Goal: Information Seeking & Learning: Check status

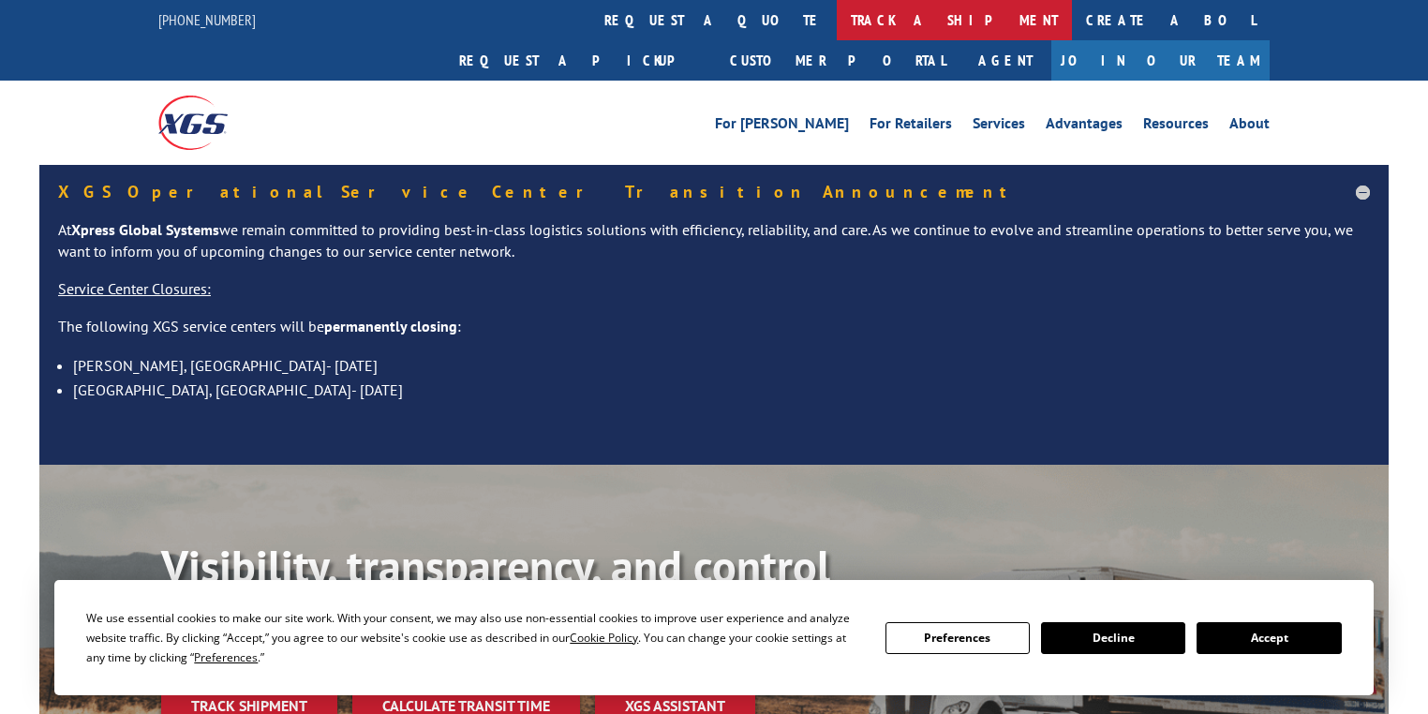
click at [837, 28] on link "track a shipment" at bounding box center [954, 20] width 235 height 40
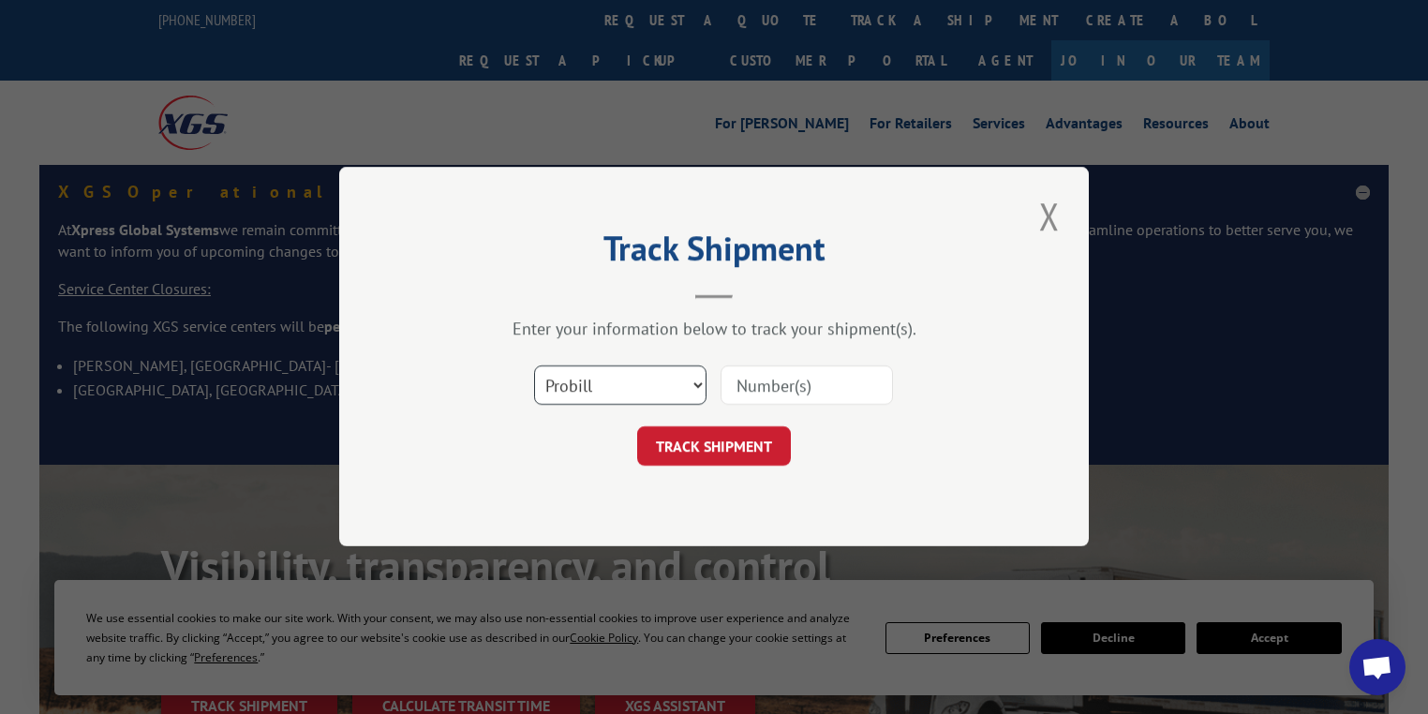
click at [598, 382] on select "Select category... Probill BOL PO" at bounding box center [620, 385] width 172 height 39
select select "po"
click at [534, 366] on select "Select category... Probill BOL PO" at bounding box center [620, 385] width 172 height 39
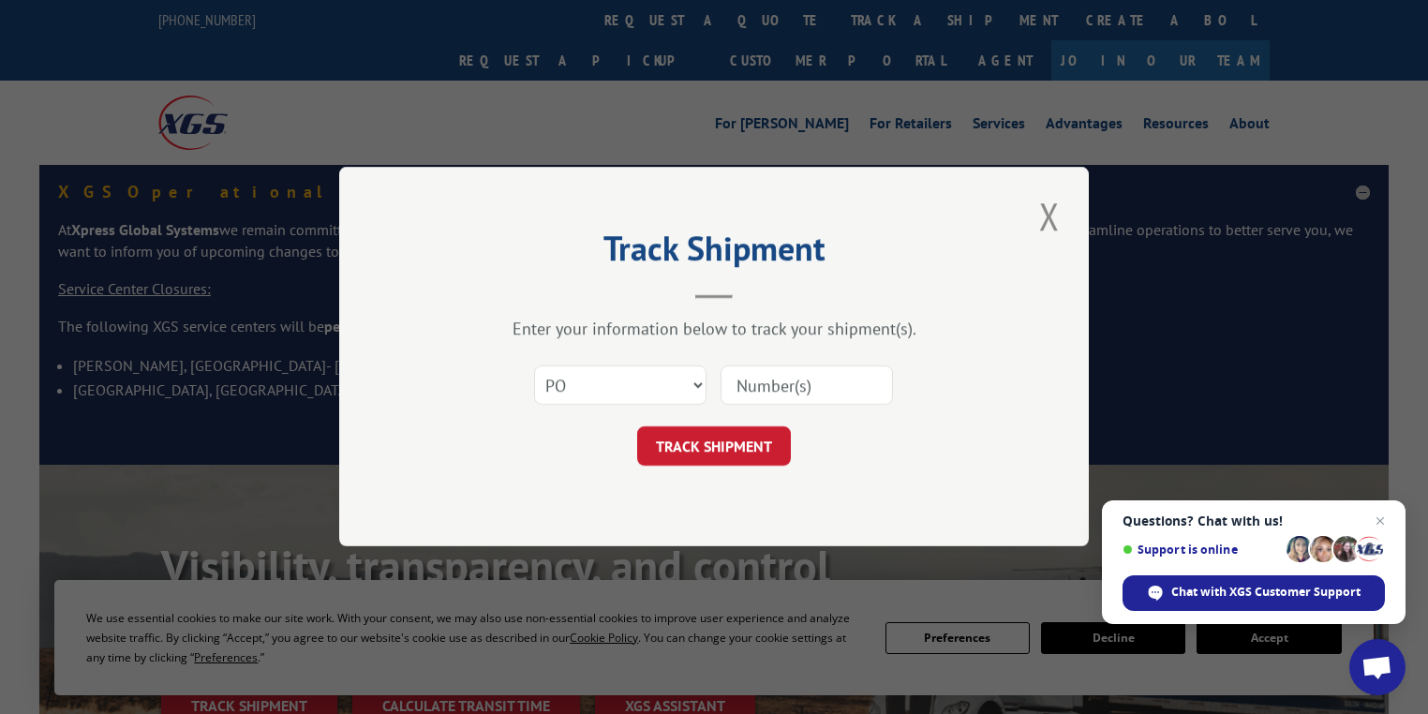
click at [753, 385] on input at bounding box center [806, 385] width 172 height 39
paste input "85506993"
type input "85506993"
click at [749, 442] on button "TRACK SHIPMENT" at bounding box center [714, 446] width 154 height 39
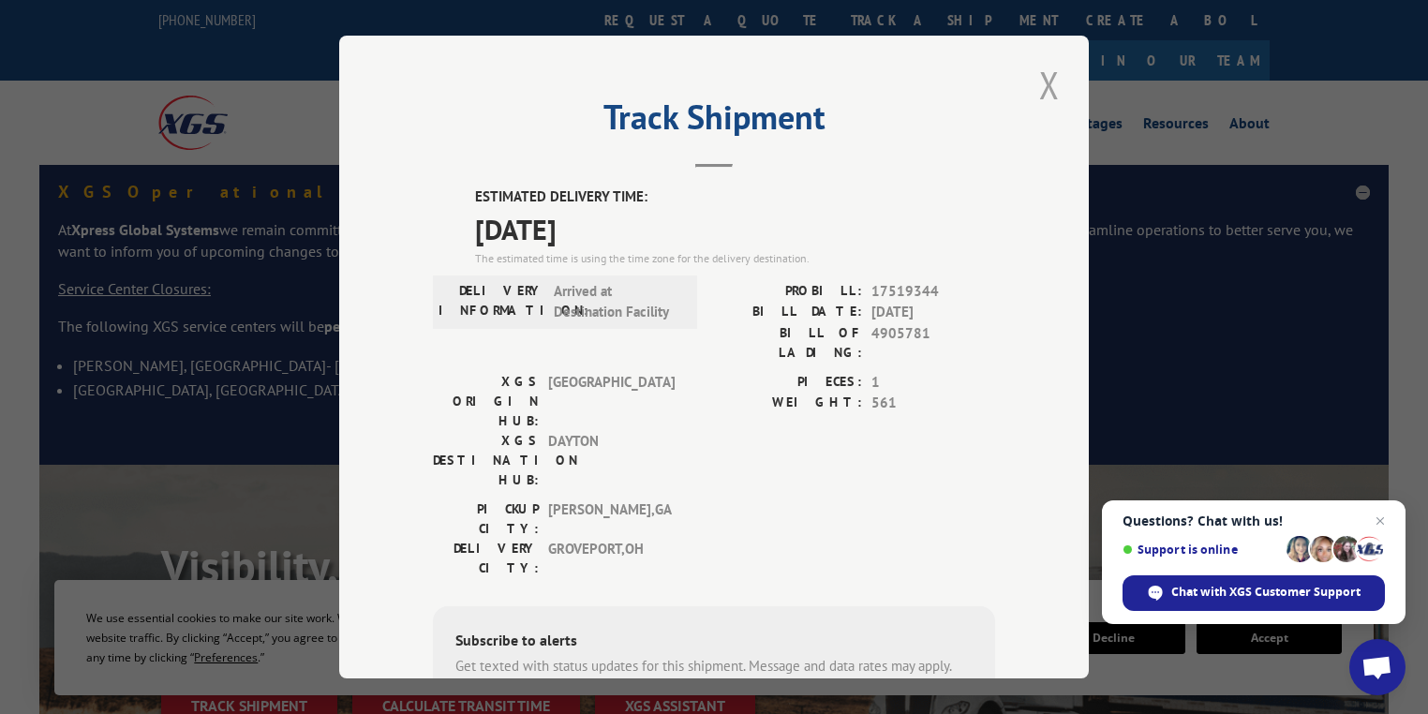
click at [1040, 88] on button "Close modal" at bounding box center [1049, 85] width 32 height 52
